Goal: Information Seeking & Learning: Learn about a topic

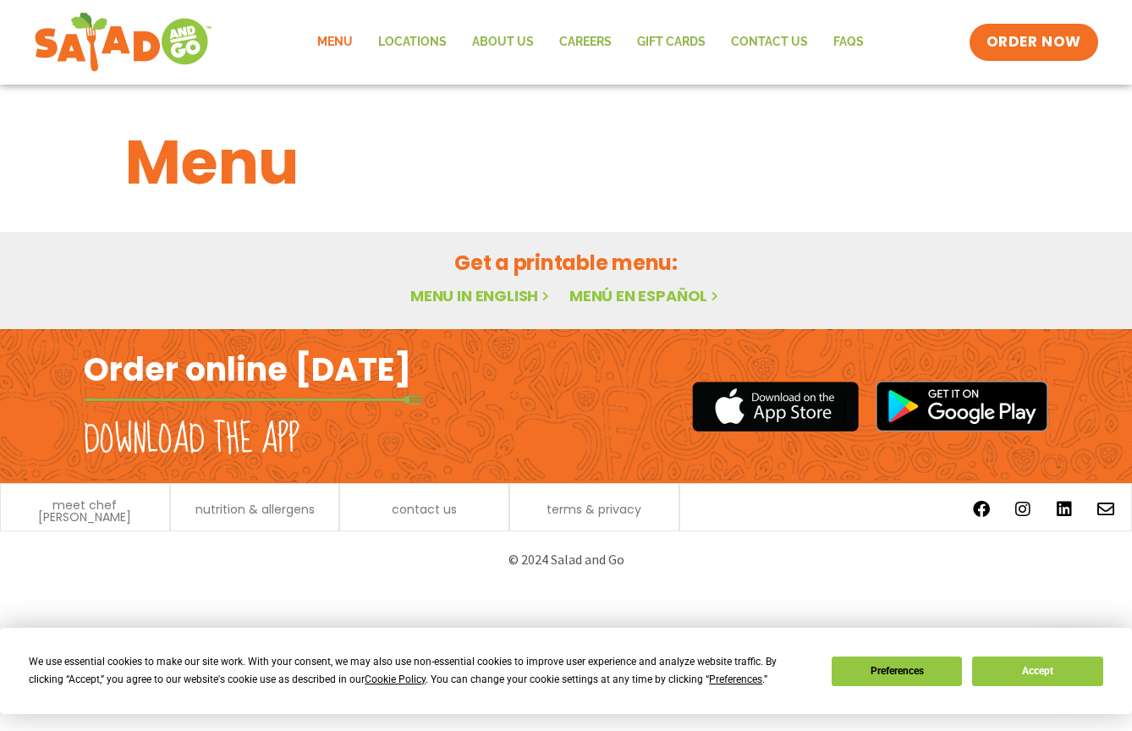
click at [1007, 141] on div "Menu" at bounding box center [566, 162] width 922 height 91
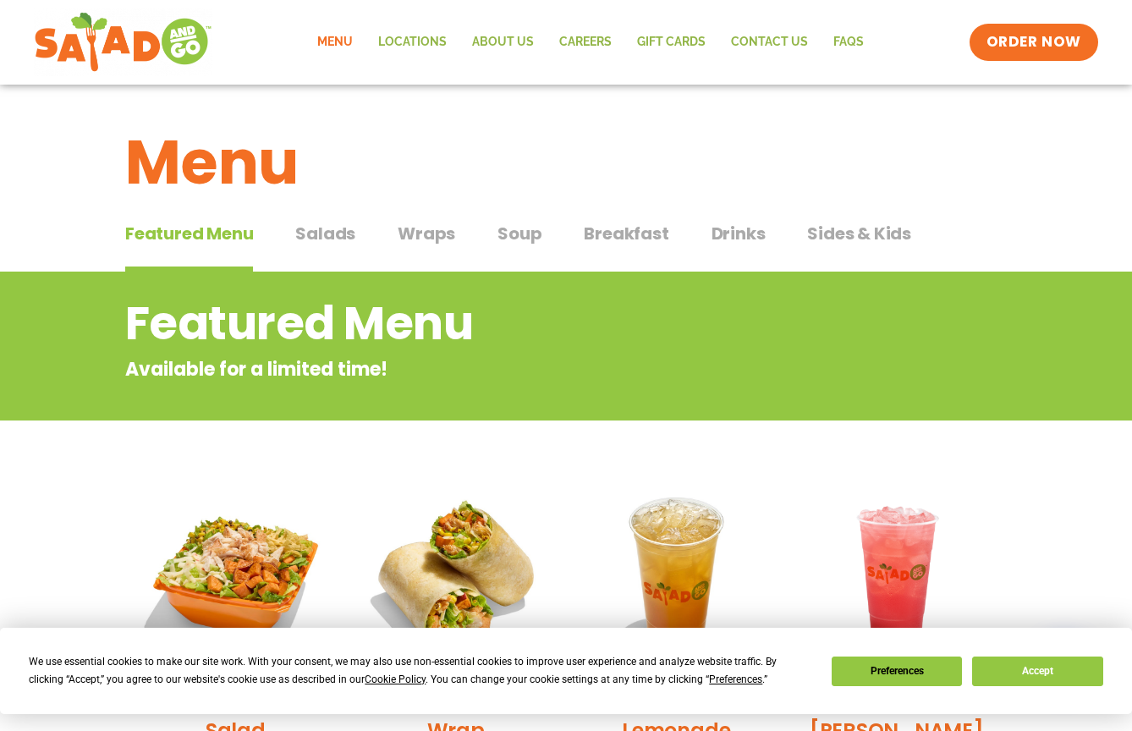
click at [337, 40] on link "Menu" at bounding box center [334, 42] width 61 height 39
click at [624, 234] on span "Breakfast" at bounding box center [626, 233] width 85 height 25
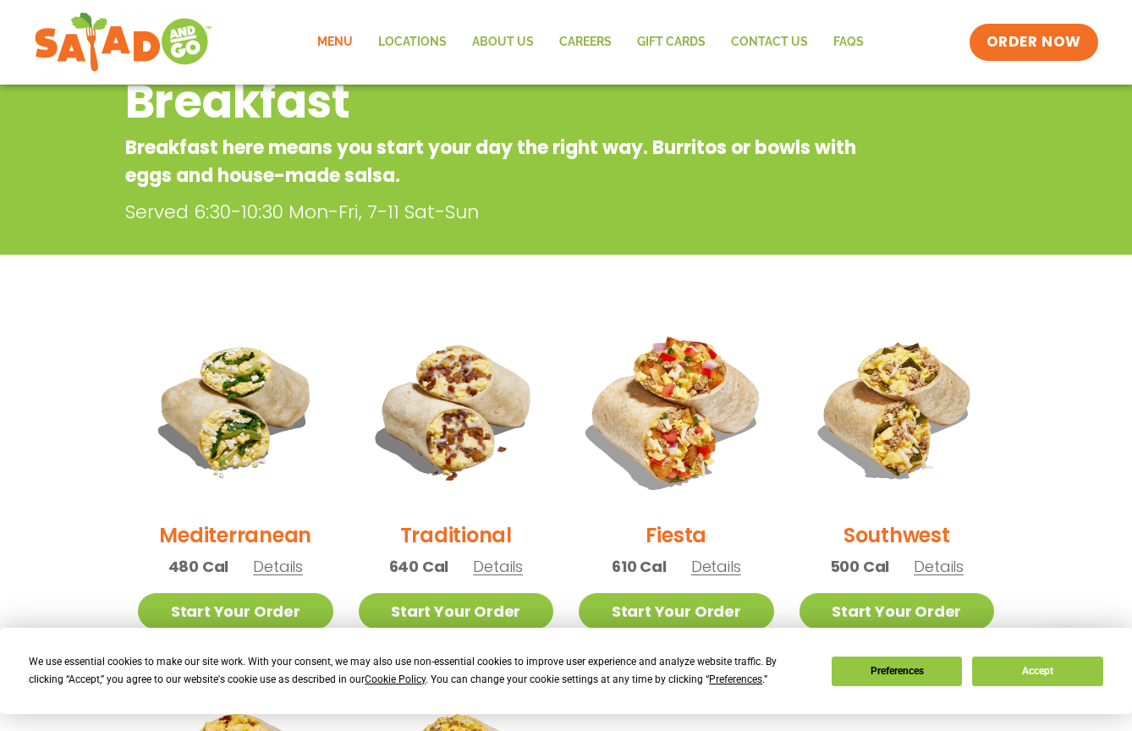
scroll to position [277, 0]
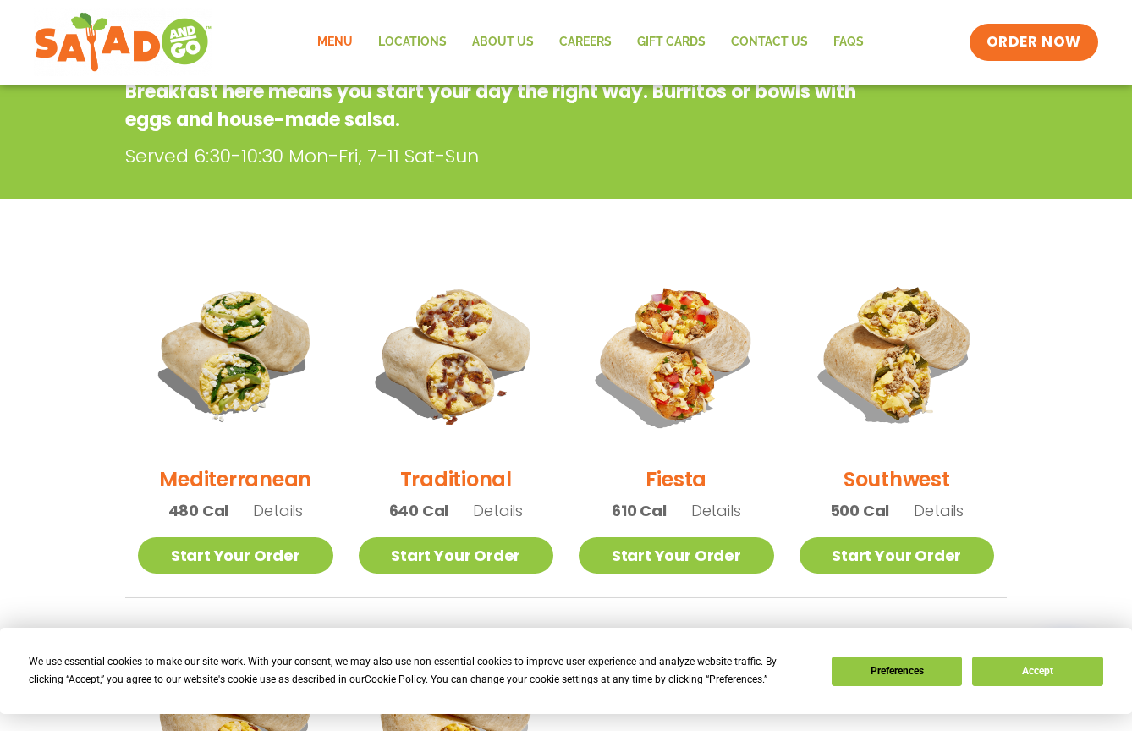
click at [721, 512] on span "Details" at bounding box center [716, 510] width 50 height 21
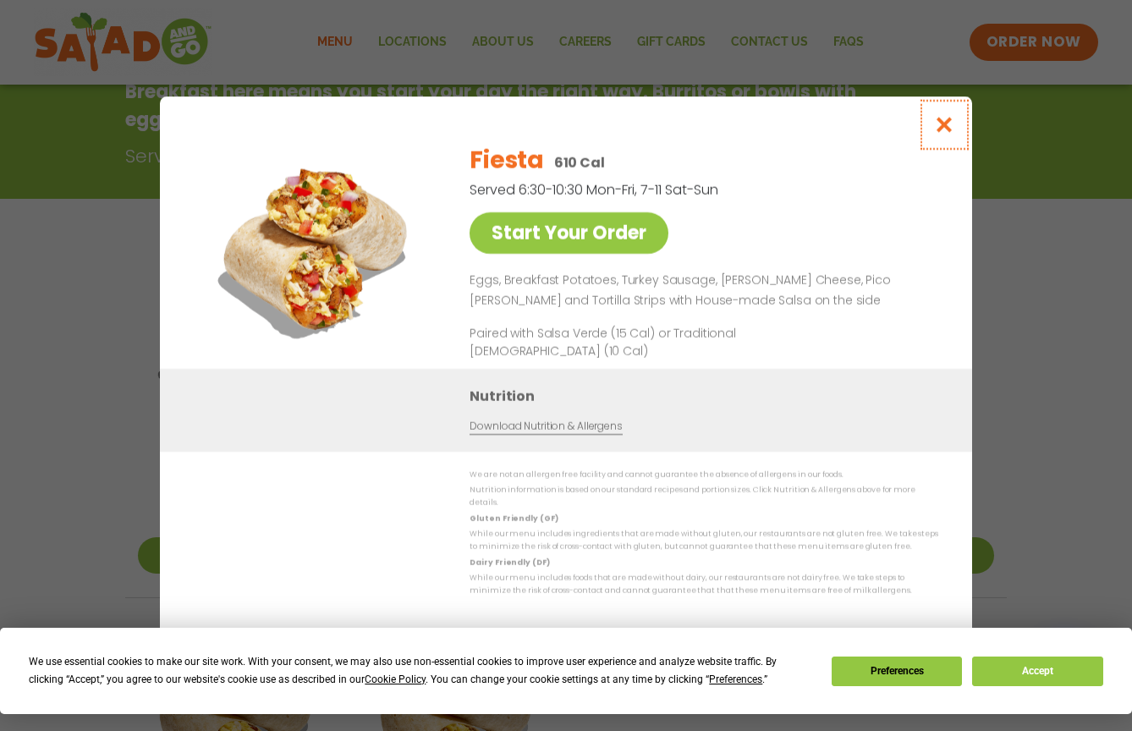
click at [945, 134] on icon "Close modal" at bounding box center [944, 125] width 21 height 18
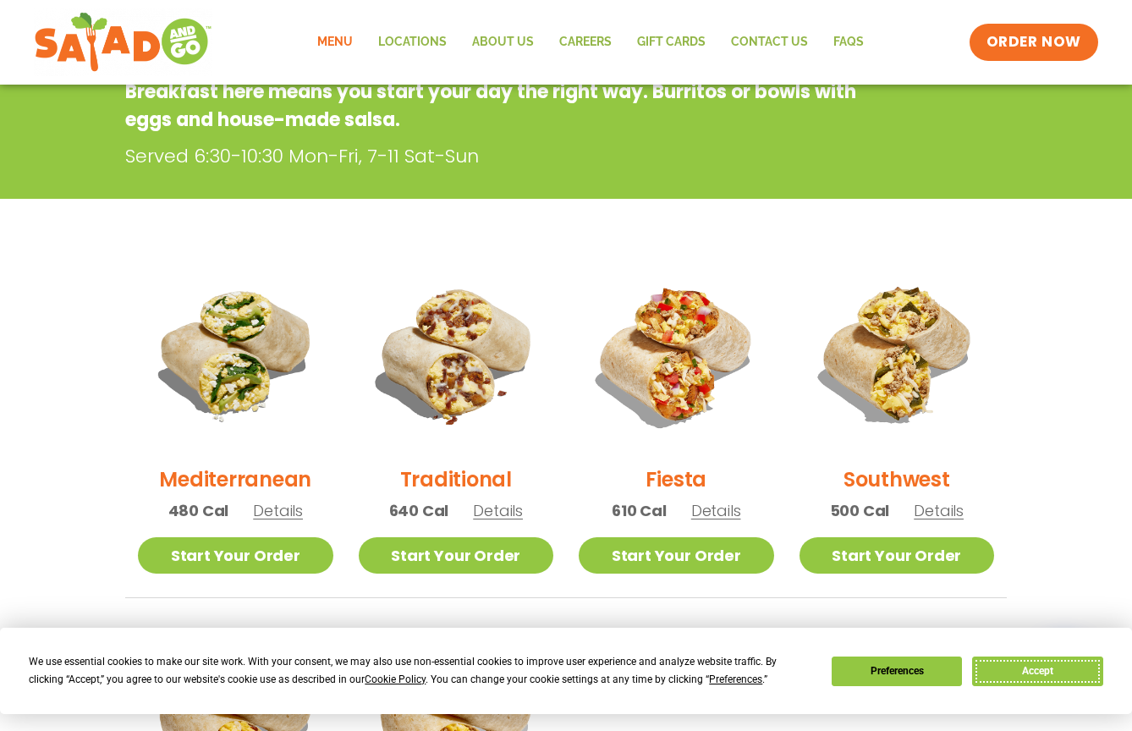
click at [1052, 666] on button "Accept" at bounding box center [1037, 671] width 130 height 30
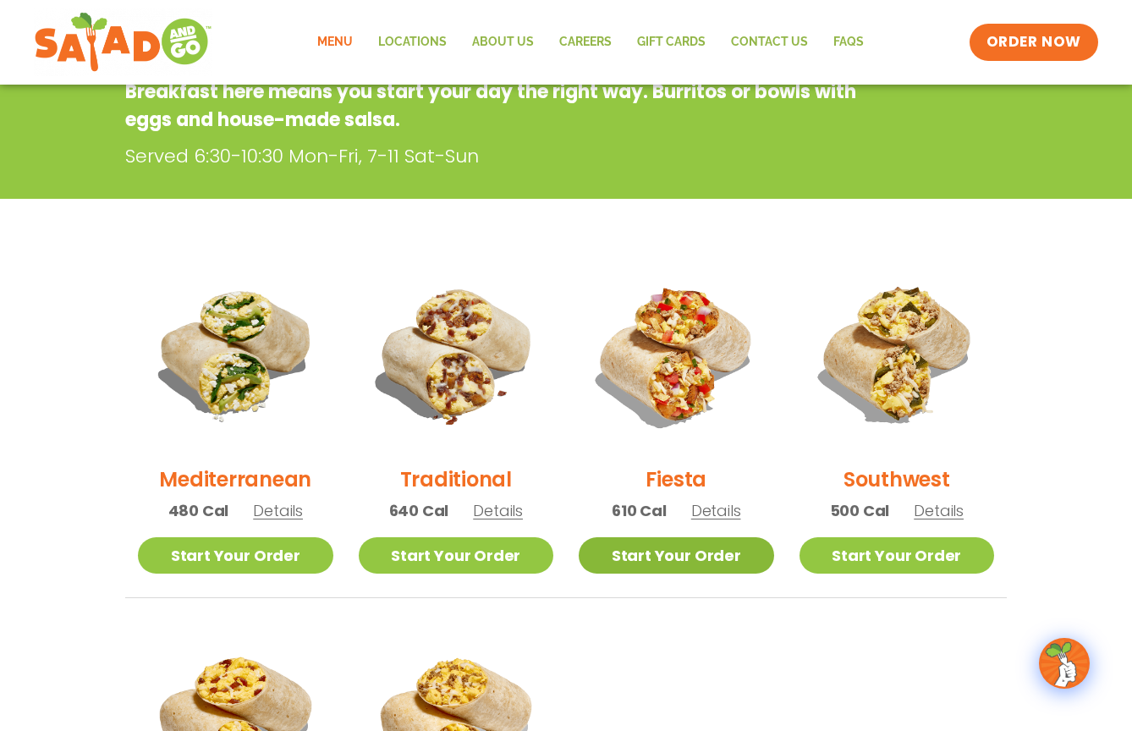
click at [686, 558] on link "Start Your Order" at bounding box center [675, 555] width 195 height 36
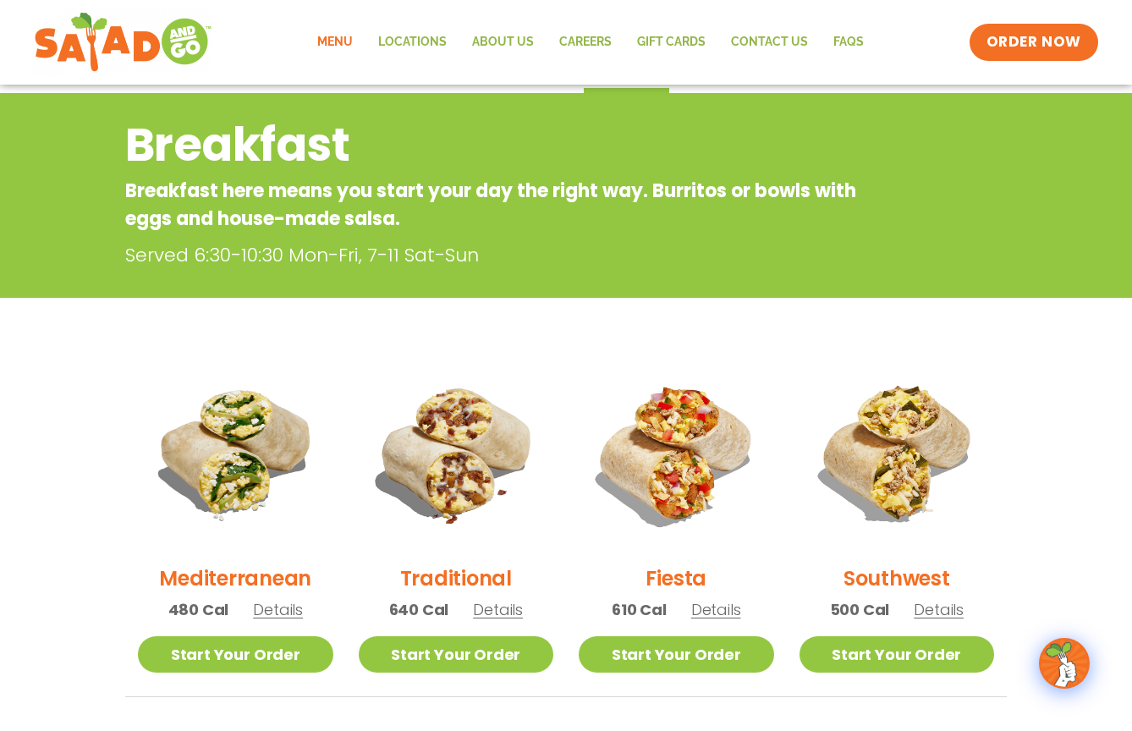
scroll to position [139, 0]
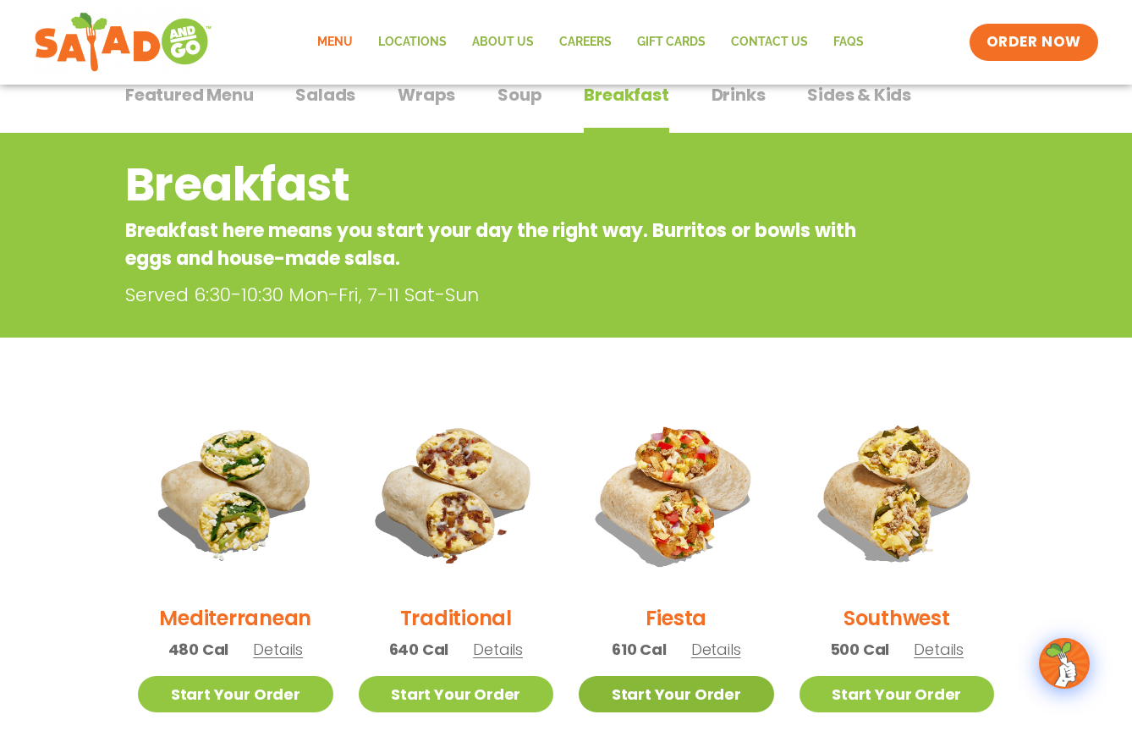
click at [661, 687] on link "Start Your Order" at bounding box center [675, 694] width 195 height 36
click at [720, 649] on span "Details" at bounding box center [716, 648] width 50 height 21
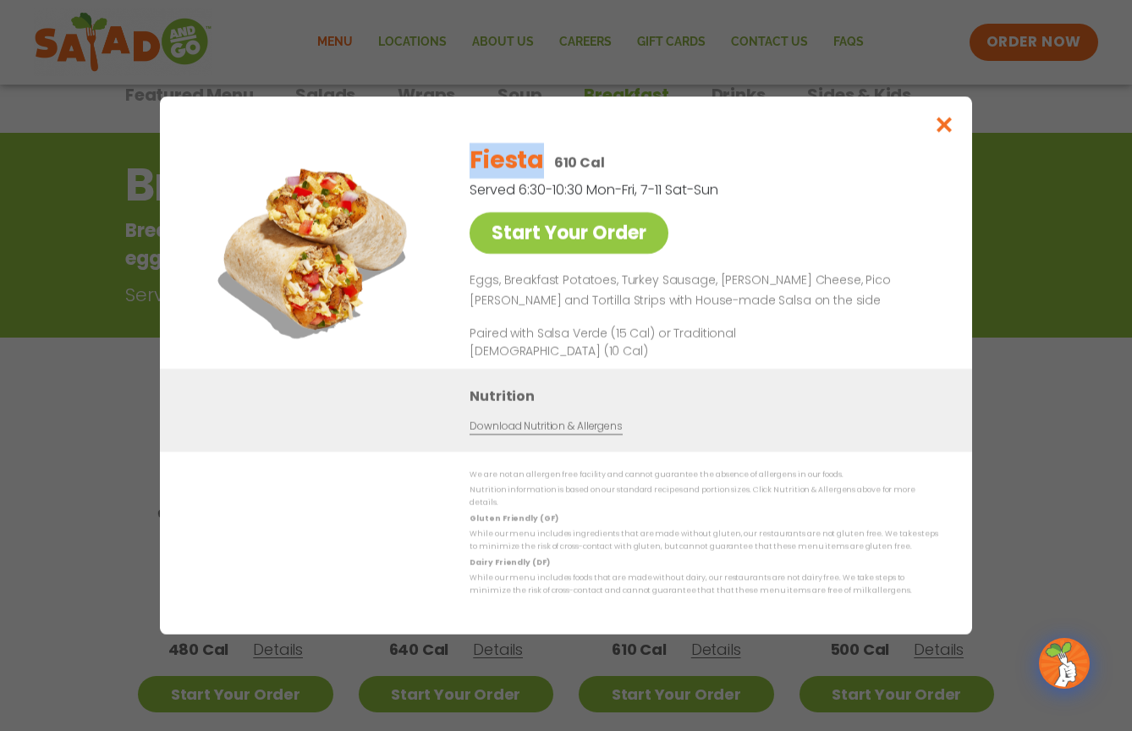
drag, startPoint x: 474, startPoint y: 174, endPoint x: 545, endPoint y: 153, distance: 74.9
click at [545, 153] on div "Fiesta 610 Cal" at bounding box center [700, 161] width 462 height 36
copy h2 "Fiesta"
click at [917, 153] on button "Close modal" at bounding box center [944, 124] width 55 height 57
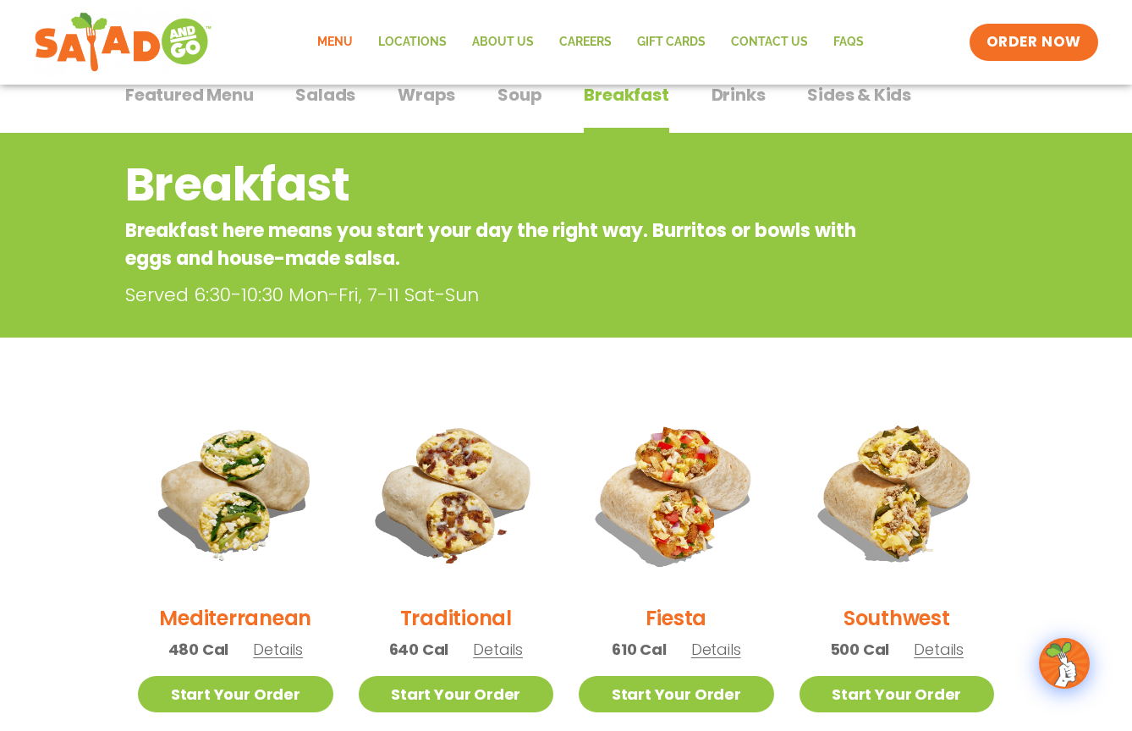
scroll to position [271, 0]
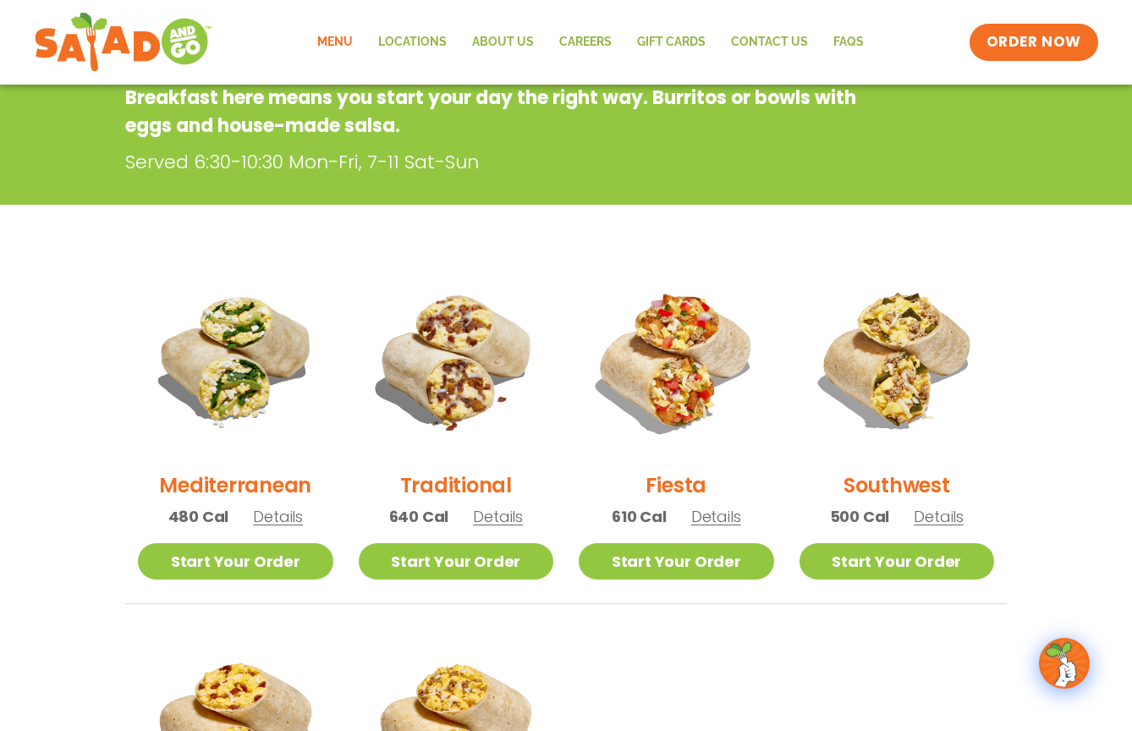
click at [711, 523] on span "Details" at bounding box center [716, 516] width 50 height 21
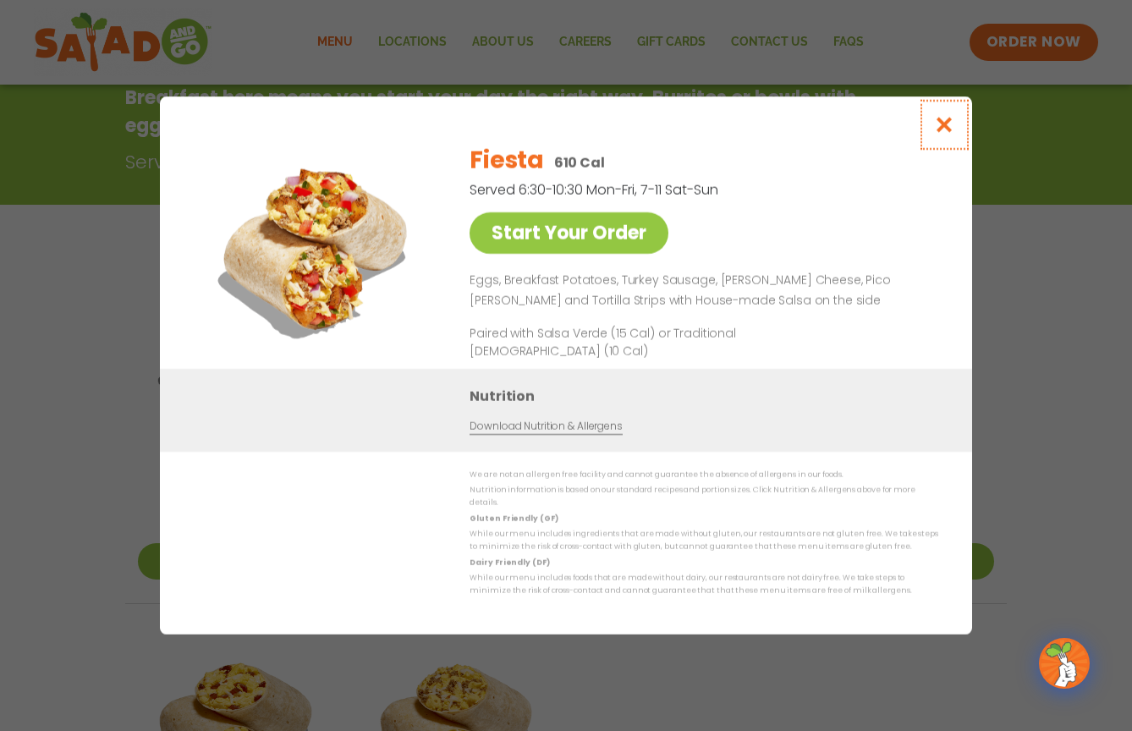
click at [935, 125] on icon "Close modal" at bounding box center [944, 125] width 21 height 18
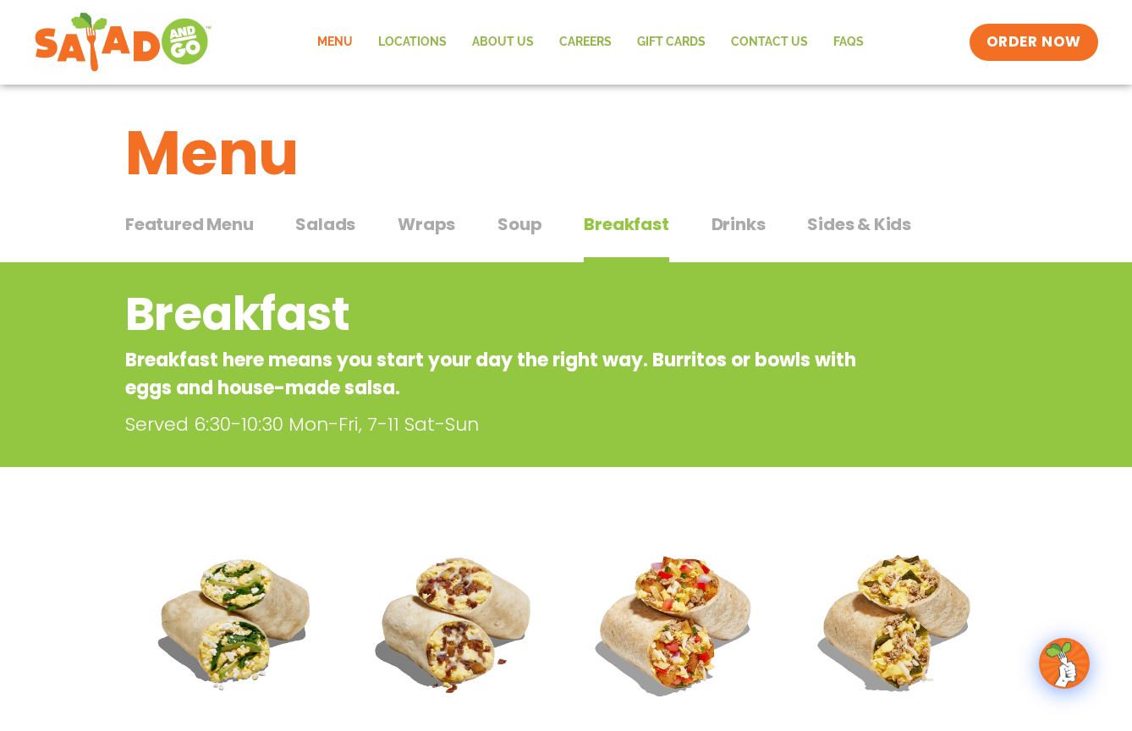
scroll to position [0, 0]
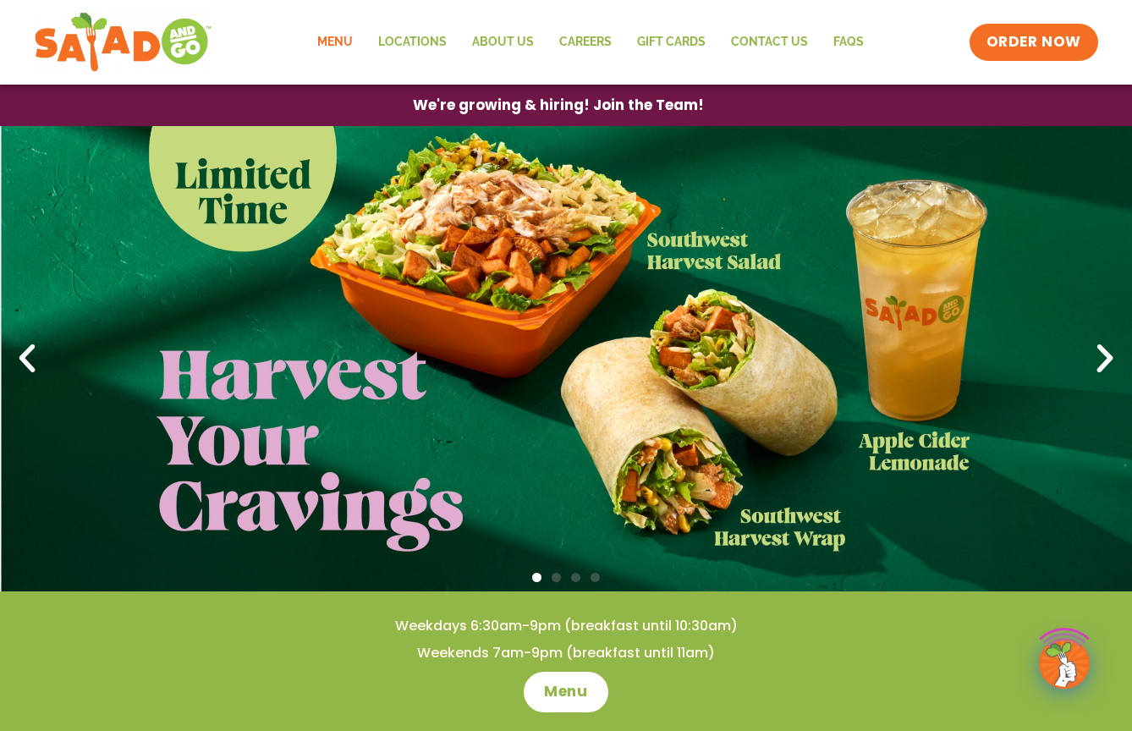
click at [347, 45] on link "Menu" at bounding box center [334, 42] width 61 height 39
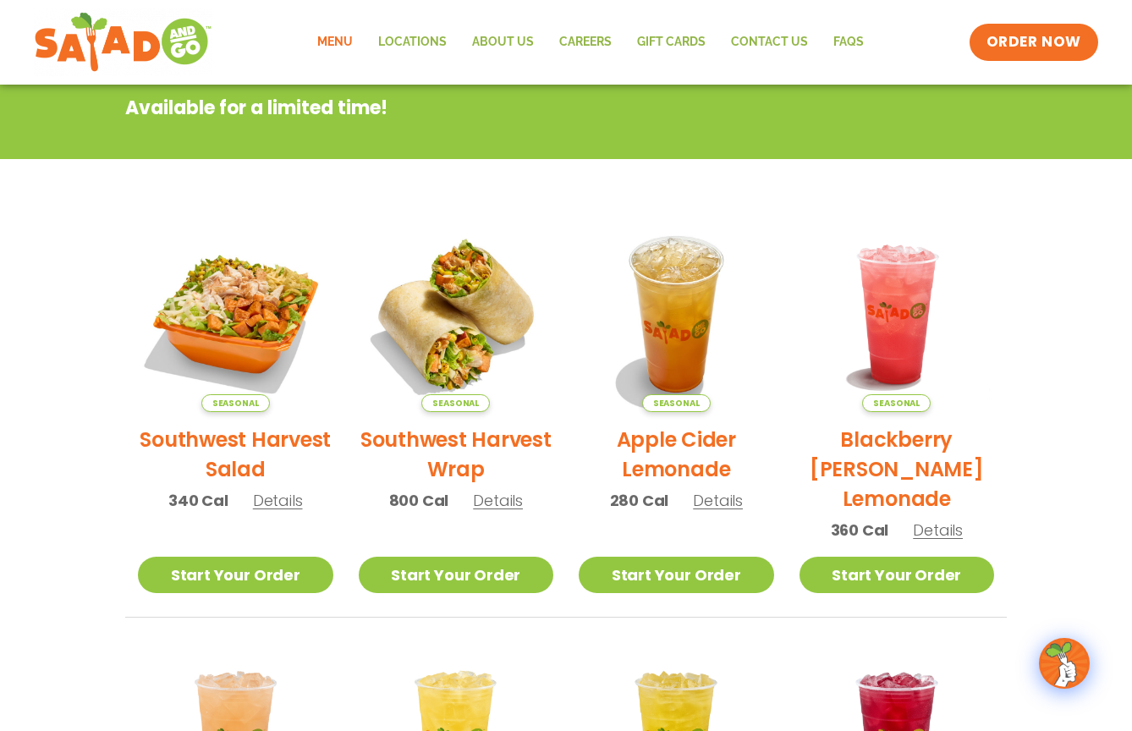
scroll to position [139, 0]
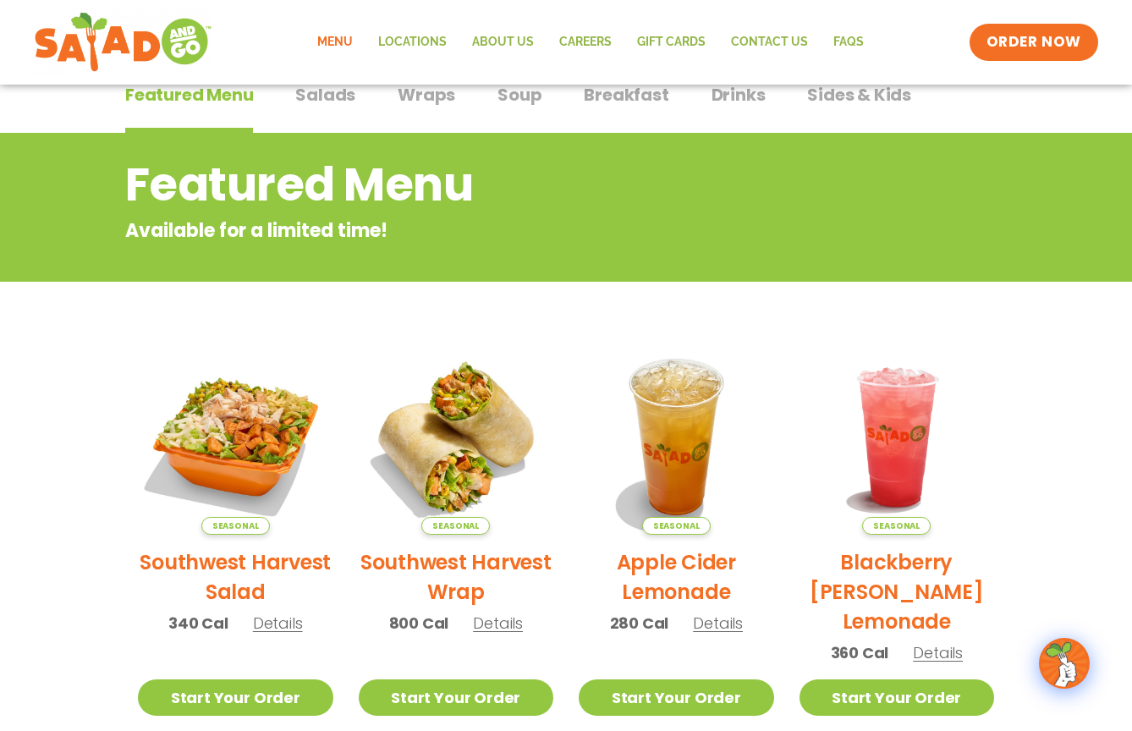
click at [633, 101] on span "Breakfast" at bounding box center [626, 94] width 85 height 25
